Goal: Task Accomplishment & Management: Use online tool/utility

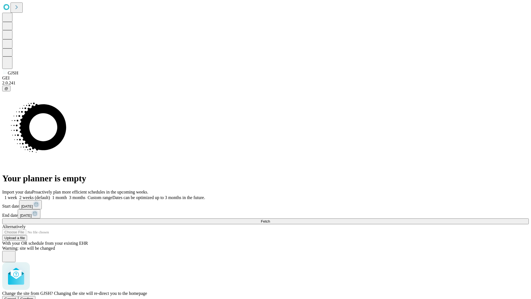
click at [33, 296] on span "Confirm" at bounding box center [26, 298] width 13 height 4
click at [17, 195] on label "1 week" at bounding box center [9, 197] width 15 height 5
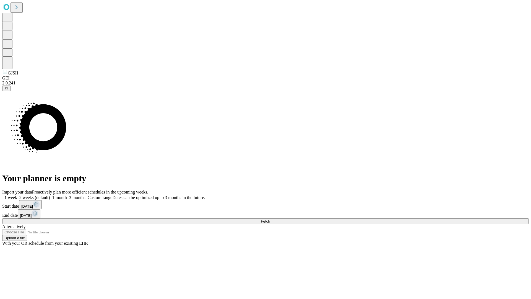
click at [270, 219] on span "Fetch" at bounding box center [265, 221] width 9 height 4
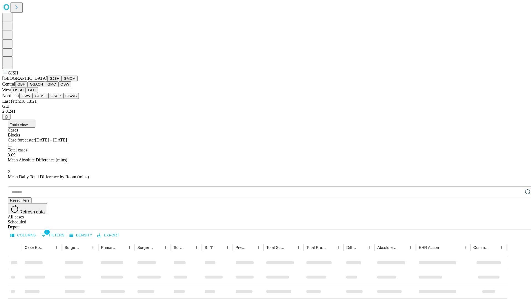
click at [62, 81] on button "GMCM" at bounding box center [70, 78] width 16 height 6
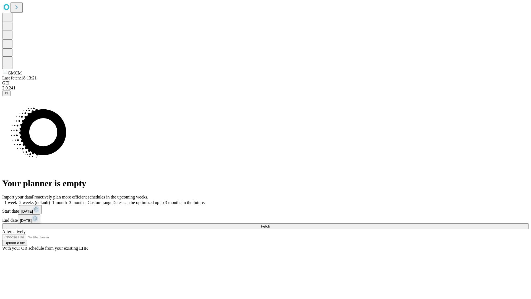
click at [17, 200] on label "1 week" at bounding box center [9, 202] width 15 height 5
click at [270, 224] on span "Fetch" at bounding box center [265, 226] width 9 height 4
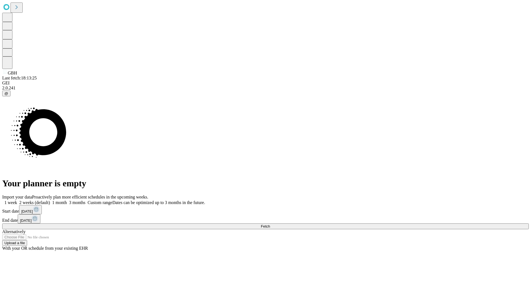
click at [270, 224] on span "Fetch" at bounding box center [265, 226] width 9 height 4
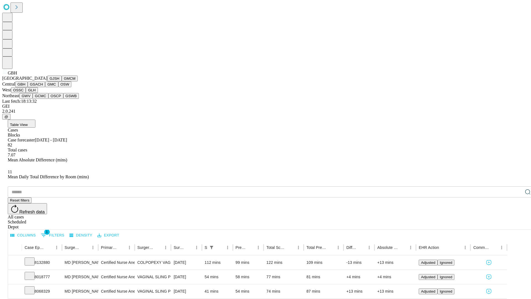
click at [43, 87] on button "GSACH" at bounding box center [36, 84] width 17 height 6
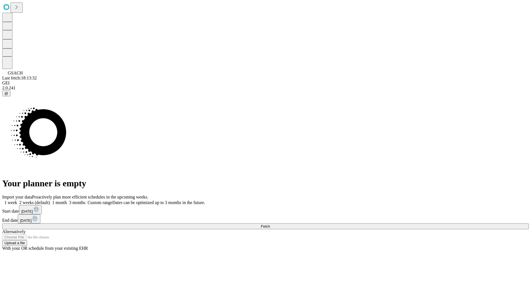
click at [17, 200] on label "1 week" at bounding box center [9, 202] width 15 height 5
click at [270, 224] on span "Fetch" at bounding box center [265, 226] width 9 height 4
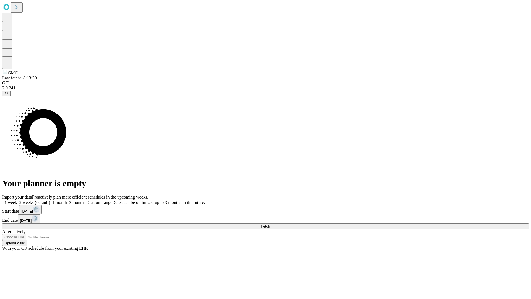
click at [270, 224] on span "Fetch" at bounding box center [265, 226] width 9 height 4
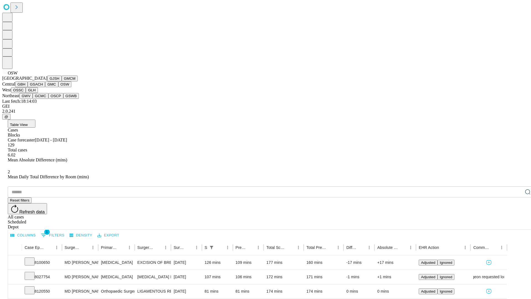
click at [26, 93] on button "OSSC" at bounding box center [18, 90] width 15 height 6
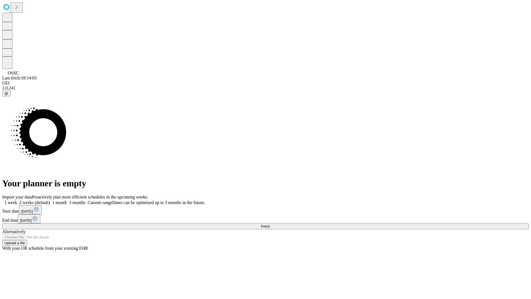
click at [17, 200] on label "1 week" at bounding box center [9, 202] width 15 height 5
click at [270, 224] on span "Fetch" at bounding box center [265, 226] width 9 height 4
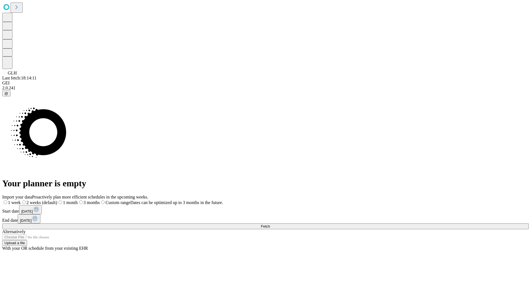
click at [21, 200] on label "1 week" at bounding box center [11, 202] width 19 height 5
click at [270, 224] on span "Fetch" at bounding box center [265, 226] width 9 height 4
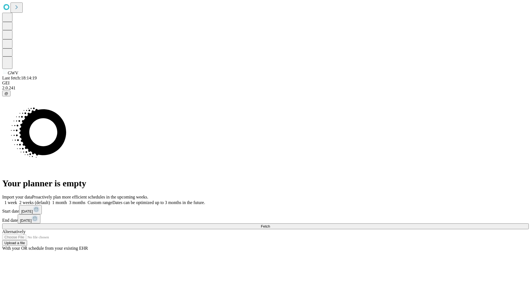
click at [17, 200] on label "1 week" at bounding box center [9, 202] width 15 height 5
click at [270, 224] on span "Fetch" at bounding box center [265, 226] width 9 height 4
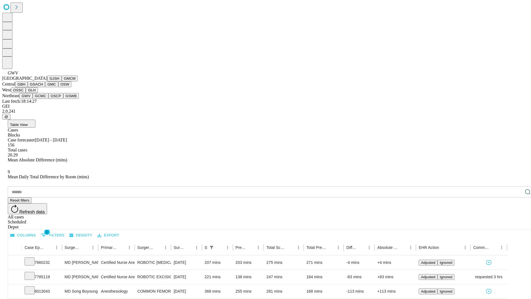
click at [43, 99] on button "GCMC" at bounding box center [41, 96] width 16 height 6
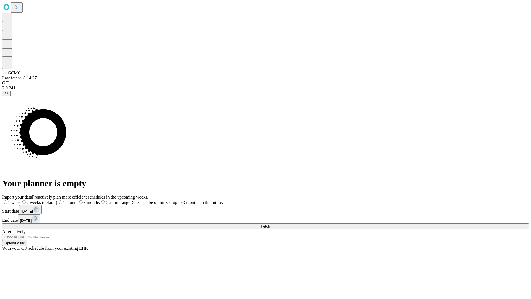
click at [270, 224] on span "Fetch" at bounding box center [265, 226] width 9 height 4
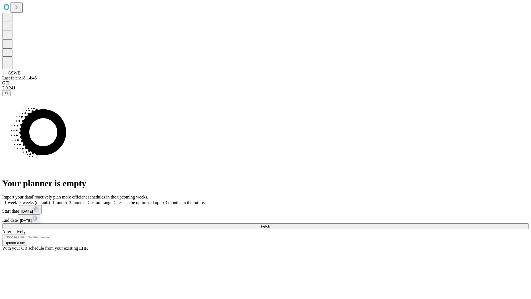
click at [17, 200] on label "1 week" at bounding box center [9, 202] width 15 height 5
click at [270, 224] on span "Fetch" at bounding box center [265, 226] width 9 height 4
